Goal: Task Accomplishment & Management: Complete application form

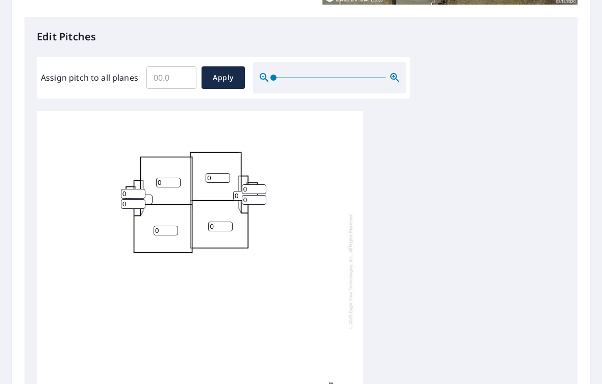
scroll to position [258, 0]
click at [167, 163] on div "0 0 0 0 0 0 0 0 0 0 0 0 0 0" at bounding box center [200, 270] width 326 height 320
click at [167, 177] on input "0" at bounding box center [168, 182] width 24 height 10
type input "0"
type input "7"
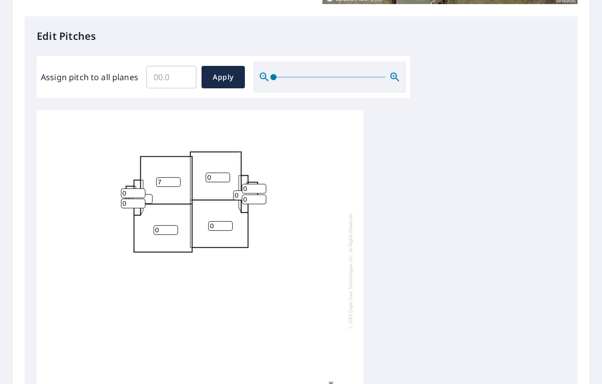
click at [221, 172] on input "0" at bounding box center [218, 177] width 24 height 10
type input "7"
click at [219, 221] on input "0" at bounding box center [220, 226] width 24 height 10
type input "7"
click at [168, 225] on input "0" at bounding box center [166, 230] width 24 height 10
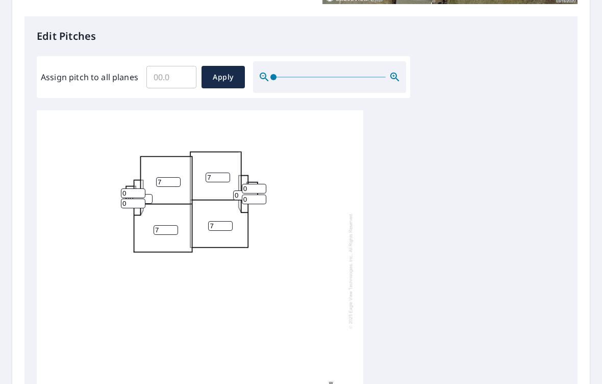
type input "7"
click at [255, 184] on input "0" at bounding box center [254, 189] width 24 height 10
type input "8"
click at [253, 194] on input "0" at bounding box center [254, 199] width 24 height 10
type input "8"
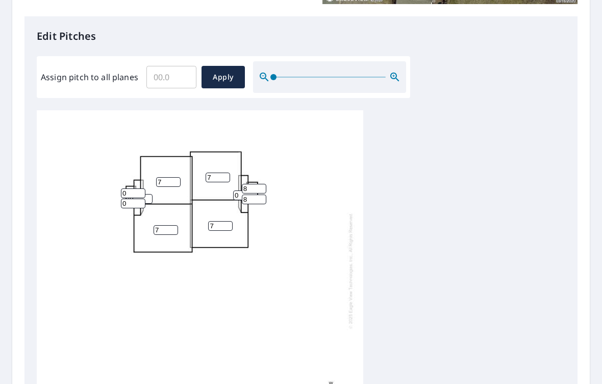
click at [241, 190] on input "0" at bounding box center [245, 195] width 24 height 10
type input "8"
click at [137, 188] on input "0" at bounding box center [133, 193] width 24 height 10
type input "8"
click at [131, 199] on input "0" at bounding box center [133, 203] width 24 height 10
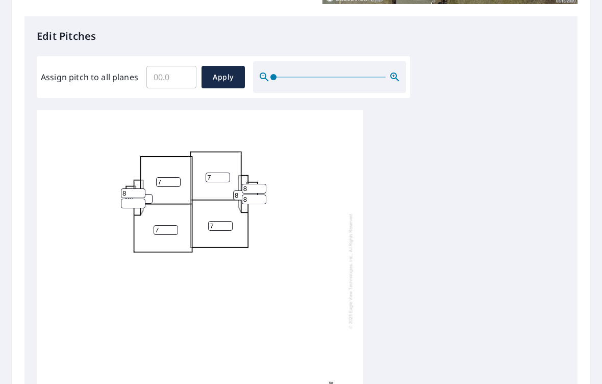
type input "8"
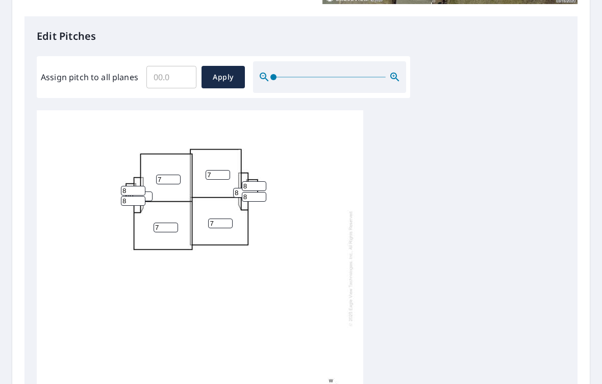
scroll to position [3, 0]
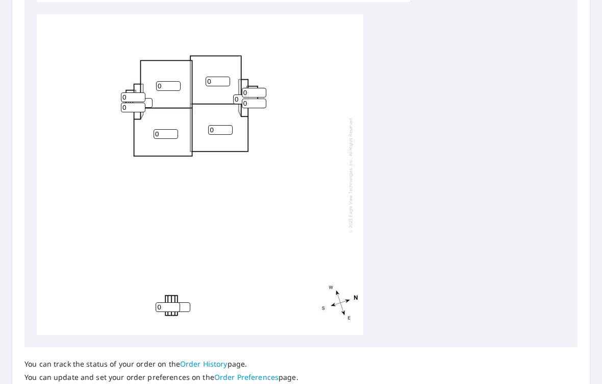
scroll to position [353, 0]
click at [133, 93] on input "0" at bounding box center [133, 98] width 24 height 10
type input "8"
click at [137, 103] on input "0" at bounding box center [133, 108] width 24 height 10
type input "8"
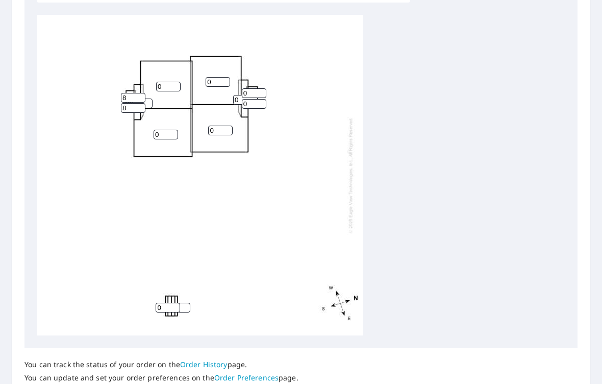
click at [258, 88] on input "0" at bounding box center [254, 93] width 24 height 10
type input "8"
click at [257, 99] on input "0" at bounding box center [254, 104] width 24 height 10
type input "8"
click at [238, 95] on input "0" at bounding box center [245, 100] width 24 height 10
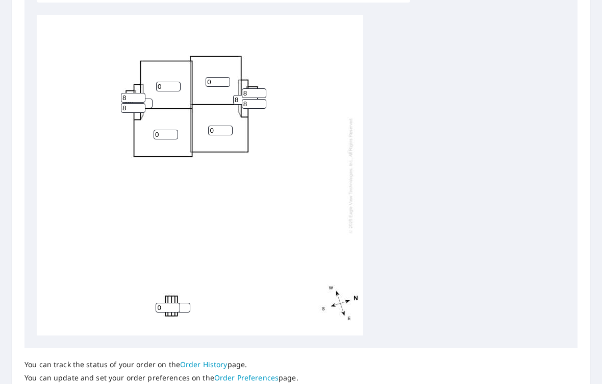
type input "8"
click at [215, 77] on input "0" at bounding box center [218, 82] width 24 height 10
type input "8"
type input "7"
click at [220, 126] on input "0" at bounding box center [220, 130] width 24 height 10
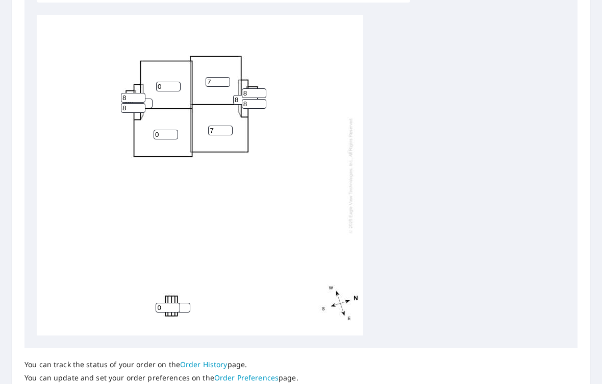
type input "7"
click at [169, 130] on input "0" at bounding box center [166, 135] width 24 height 10
type input "7"
click at [171, 82] on input "0" at bounding box center [168, 87] width 24 height 10
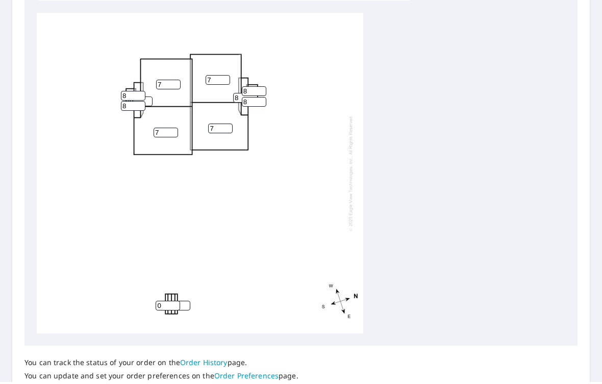
scroll to position [0, 0]
type input "7"
click at [550, 170] on div "7 7 7 7 8 0 8 8 8 8 0 0 0 0" at bounding box center [301, 175] width 528 height 320
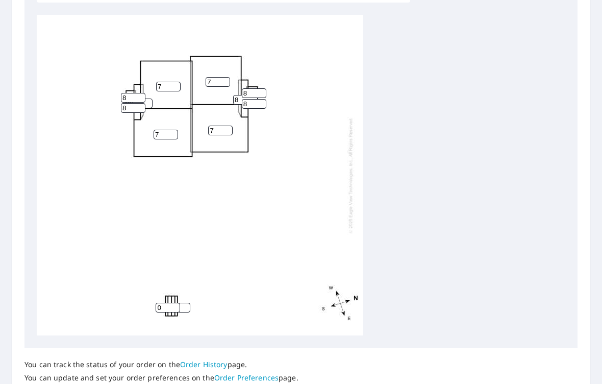
click at [109, 49] on div "7 7 7 7 8 0 8 8 8 8 0 0 0 0" at bounding box center [200, 175] width 326 height 320
click at [194, 16] on div "7 7 7 7 8 0 8 8 8 8 0 0 0 0" at bounding box center [200, 175] width 326 height 320
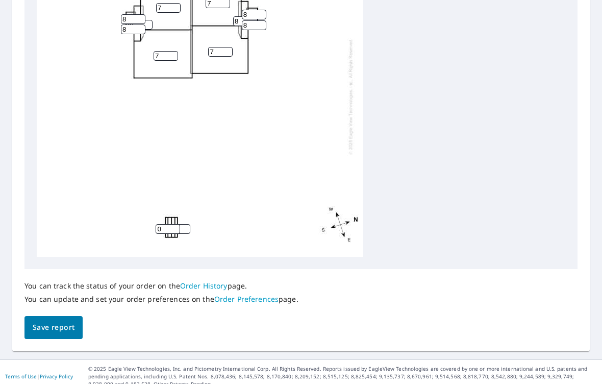
scroll to position [431, 0]
click at [59, 321] on span "Save report" at bounding box center [54, 327] width 42 height 13
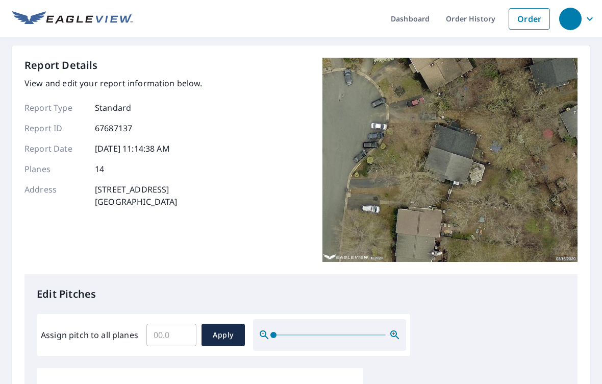
scroll to position [0, 0]
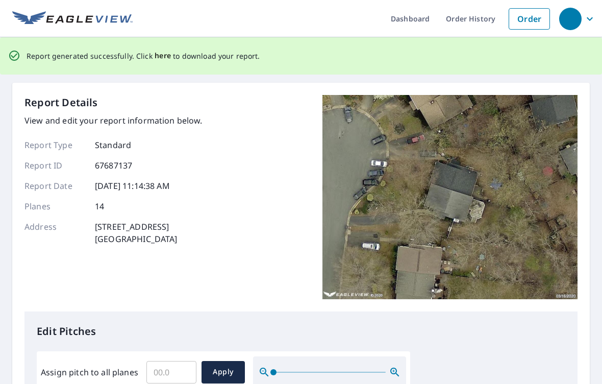
click at [159, 54] on span "here" at bounding box center [163, 55] width 17 height 13
click at [157, 57] on span "here" at bounding box center [163, 55] width 17 height 13
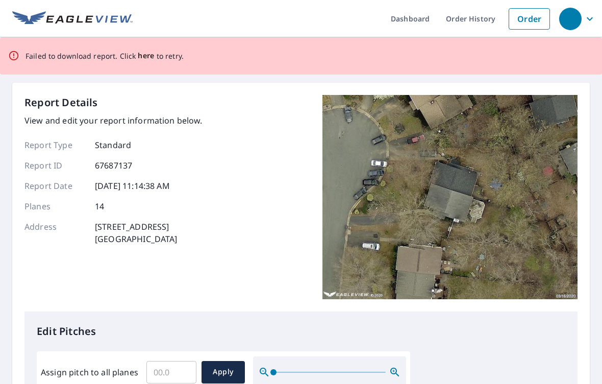
click at [146, 55] on span "here" at bounding box center [146, 55] width 17 height 13
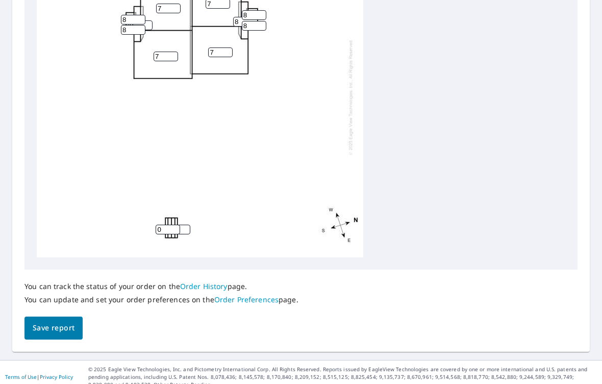
scroll to position [431, 0]
click at [58, 321] on span "Save report" at bounding box center [54, 327] width 42 height 13
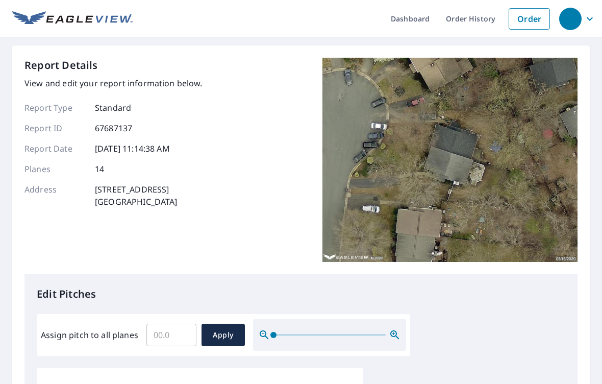
scroll to position [0, 0]
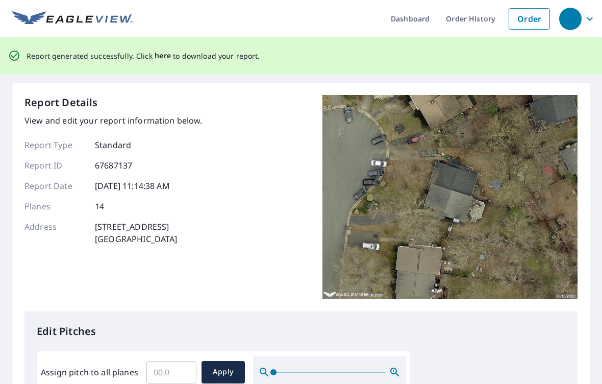
click at [166, 58] on span "here" at bounding box center [163, 55] width 17 height 13
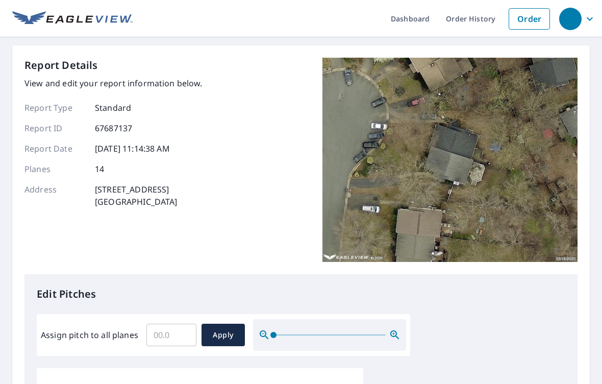
click at [577, 21] on div "button" at bounding box center [570, 19] width 22 height 22
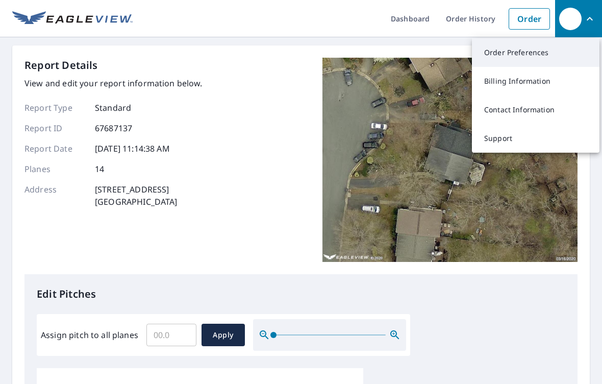
click at [555, 55] on link "Order Preferences" at bounding box center [535, 52] width 127 height 29
